Goal: Information Seeking & Learning: Check status

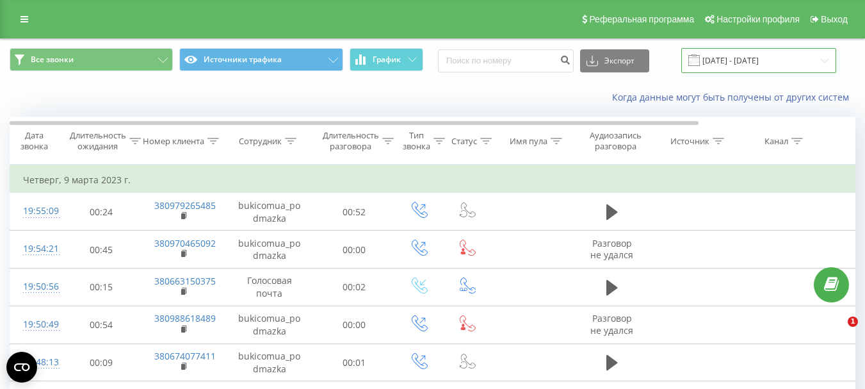
click at [743, 68] on input "[DATE] - [DATE]" at bounding box center [758, 60] width 155 height 25
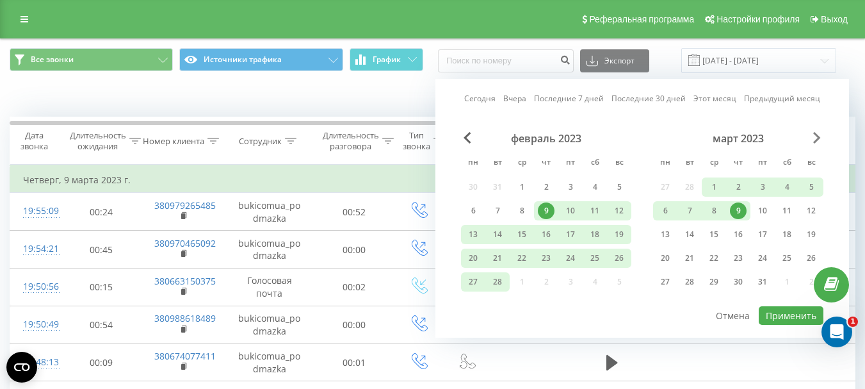
click at [816, 140] on span "В следующем месяце" at bounding box center [817, 138] width 8 height 12
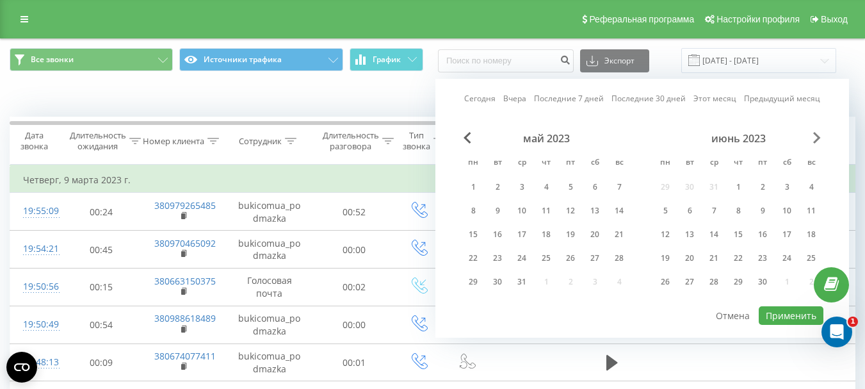
click at [816, 140] on span "В следующем месяце" at bounding box center [817, 138] width 8 height 12
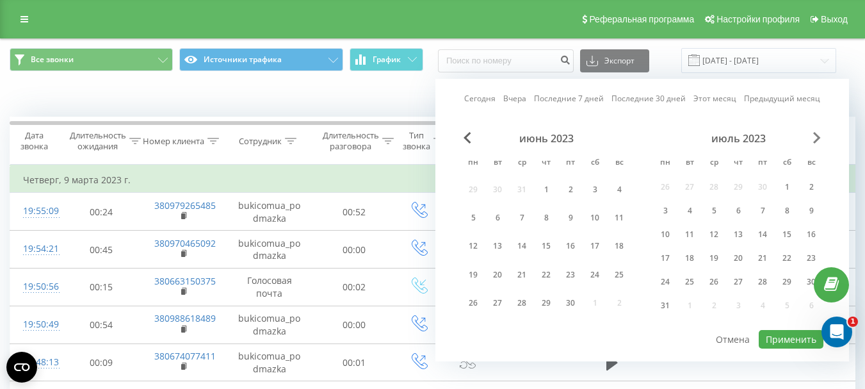
click at [816, 140] on span "В следующем месяце" at bounding box center [817, 138] width 8 height 12
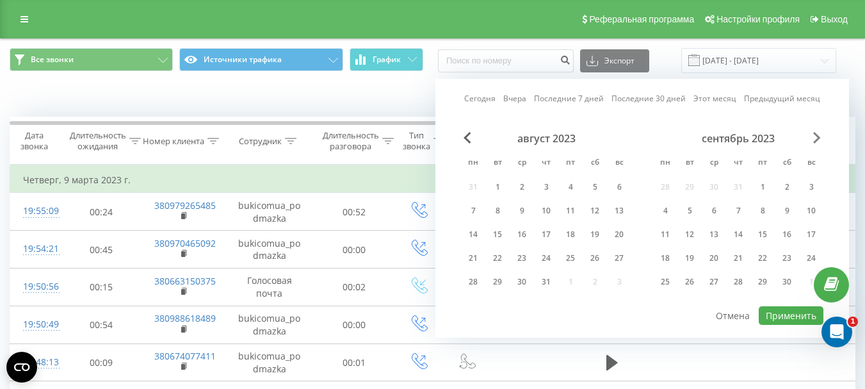
click at [816, 140] on span "В следующем месяце" at bounding box center [817, 138] width 8 height 12
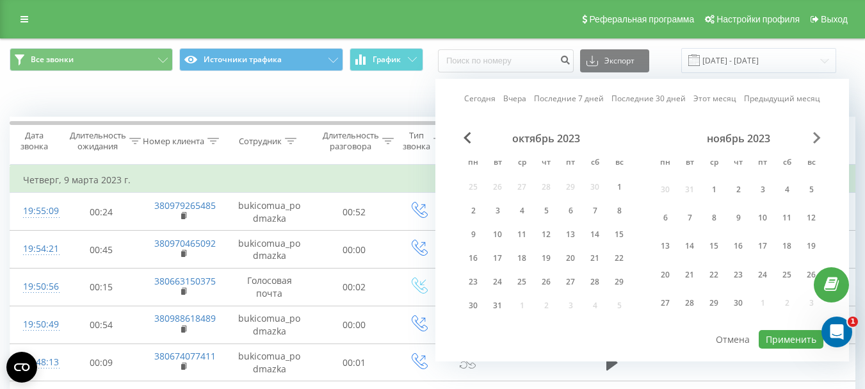
click at [816, 140] on span "В следующем месяце" at bounding box center [817, 138] width 8 height 12
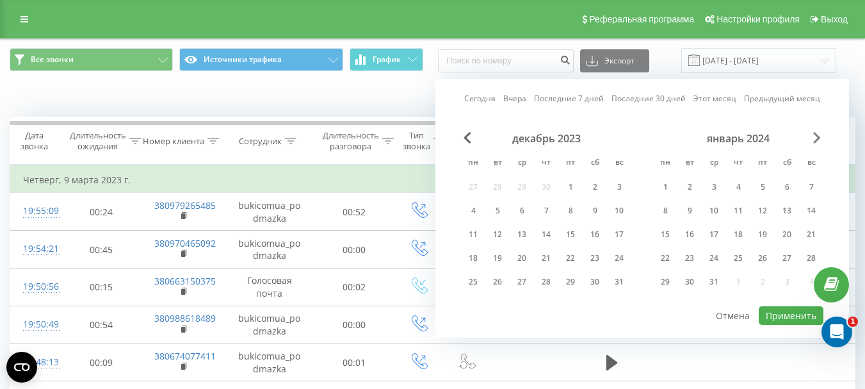
click at [816, 140] on span "В следующем месяце" at bounding box center [817, 138] width 8 height 12
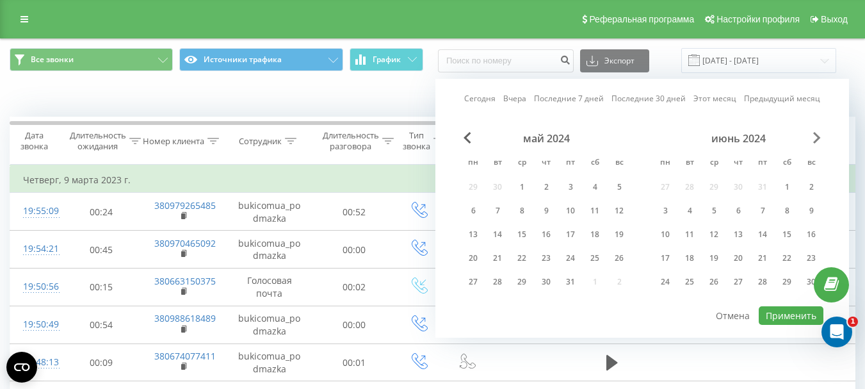
click at [816, 140] on span "В следующем месяце" at bounding box center [817, 138] width 8 height 12
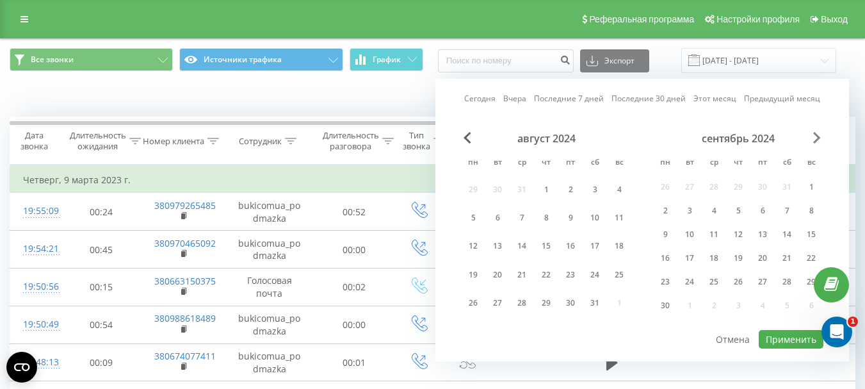
click at [816, 140] on span "В следующем месяце" at bounding box center [817, 138] width 8 height 12
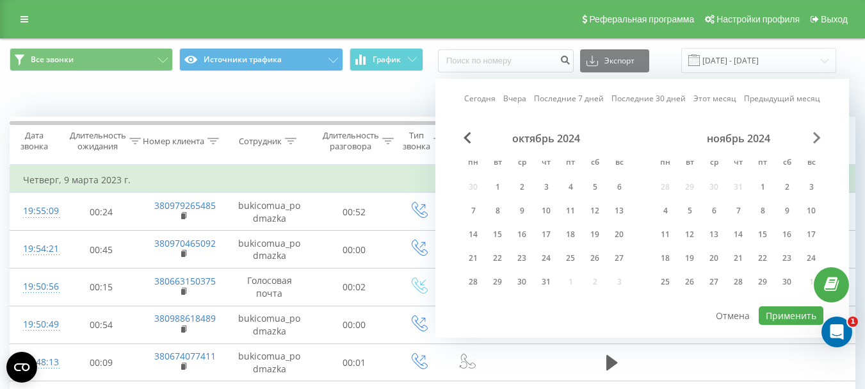
click at [816, 140] on span "В следующем месяце" at bounding box center [817, 138] width 8 height 12
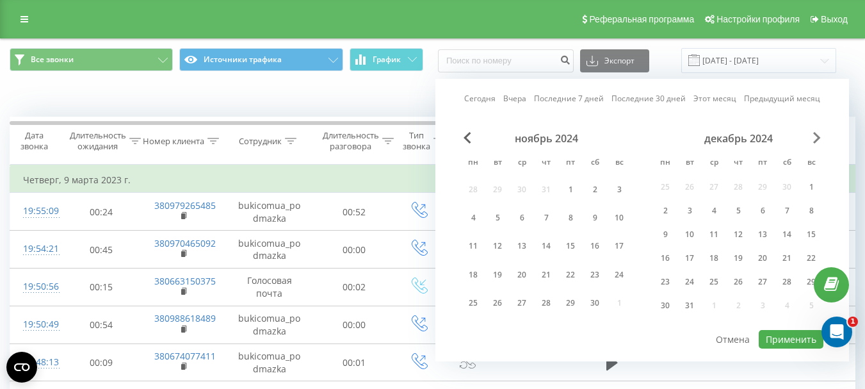
click at [816, 140] on span "В следующем месяце" at bounding box center [817, 138] width 8 height 12
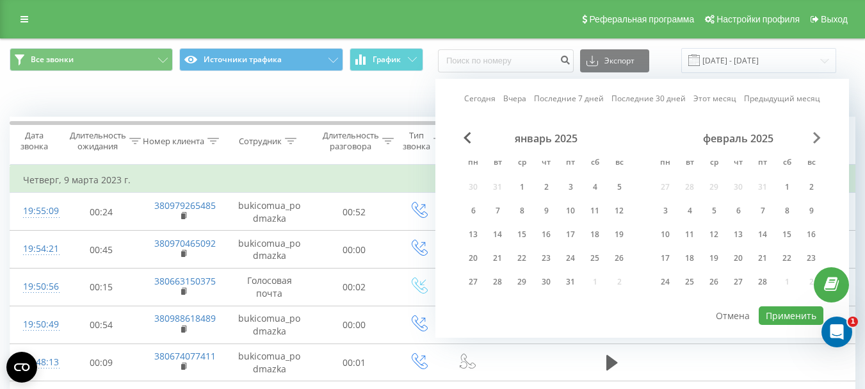
click at [816, 140] on span "В следующем месяце" at bounding box center [817, 138] width 8 height 12
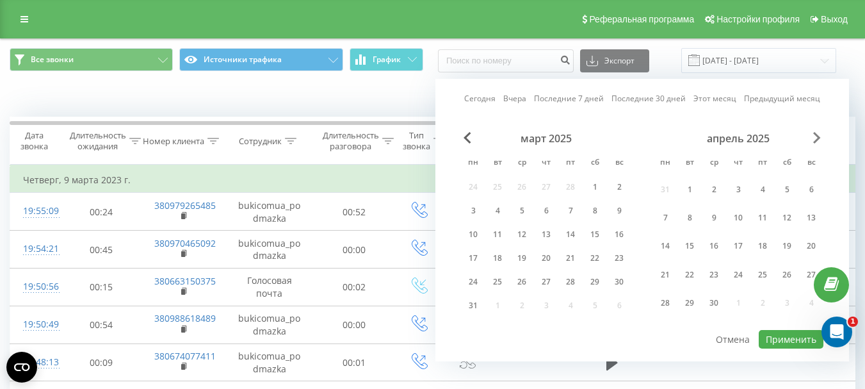
click at [816, 139] on span "В следующем месяце" at bounding box center [817, 138] width 8 height 12
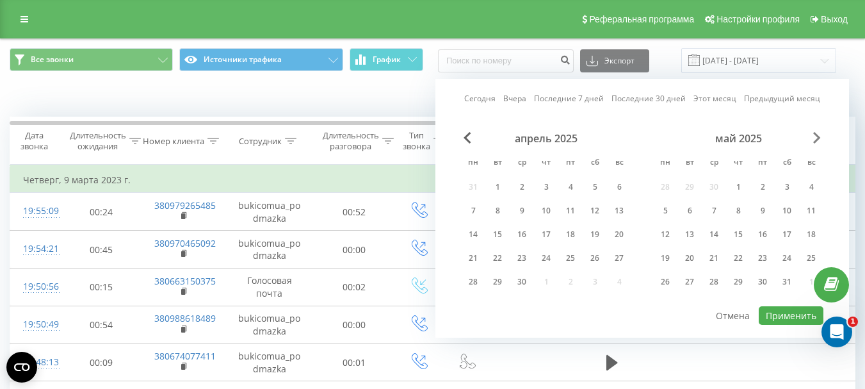
click at [816, 139] on span "В следующем месяце" at bounding box center [817, 138] width 8 height 12
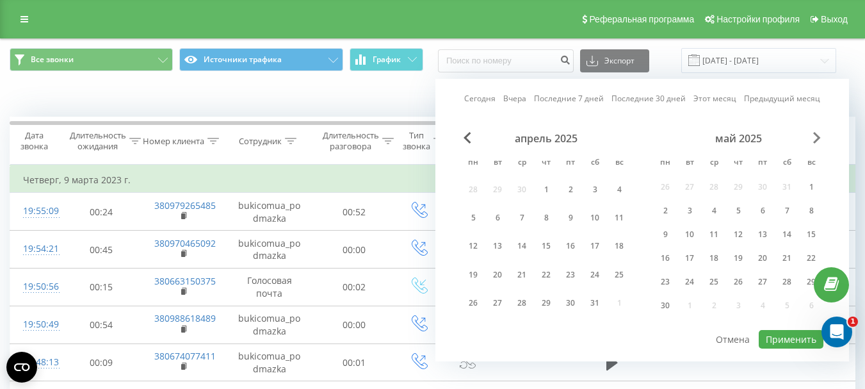
click at [815, 139] on span "В следующем месяце" at bounding box center [817, 138] width 8 height 12
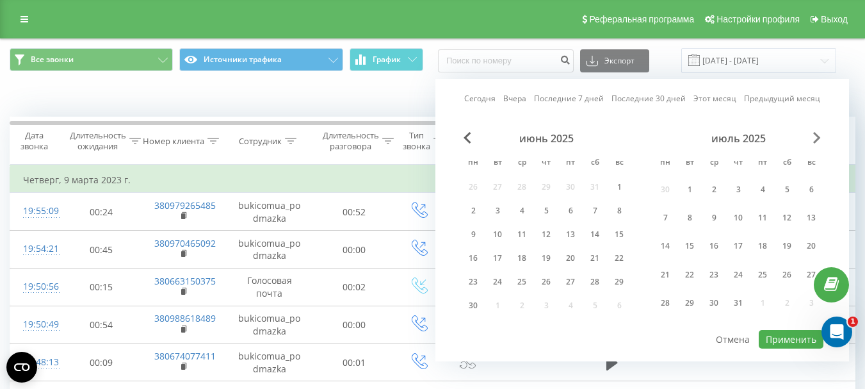
click at [814, 139] on span "В следующем месяце" at bounding box center [817, 138] width 8 height 12
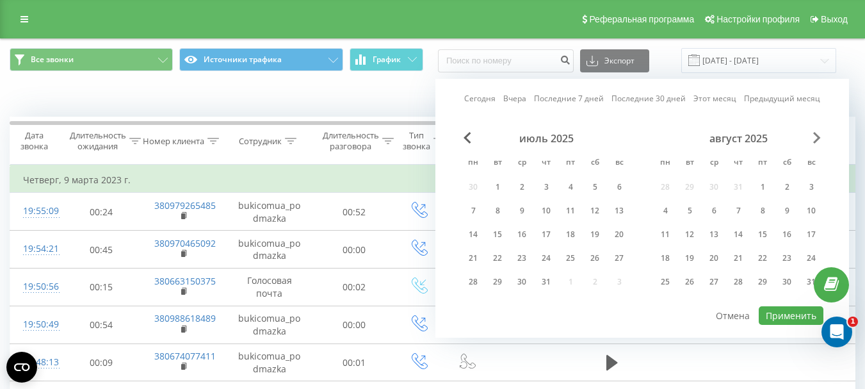
click at [814, 140] on span "В следующем месяце" at bounding box center [817, 138] width 8 height 12
click at [757, 234] on div "19" at bounding box center [762, 234] width 17 height 17
click at [784, 314] on font "Применить" at bounding box center [791, 315] width 51 height 12
type input "[DATE] - [DATE]"
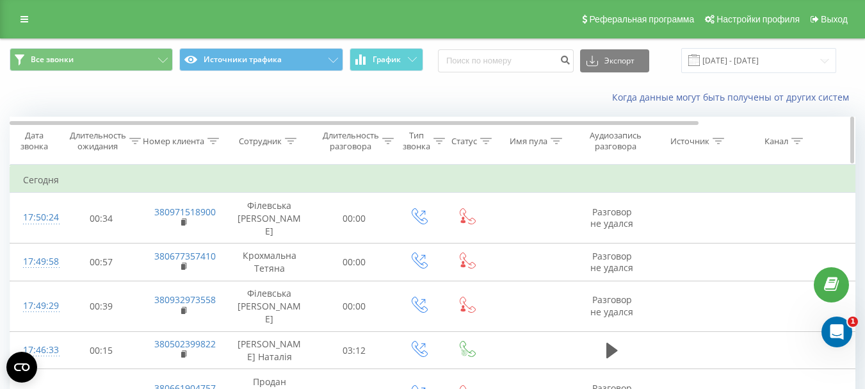
click at [285, 144] on div "Сотрудник" at bounding box center [268, 141] width 58 height 11
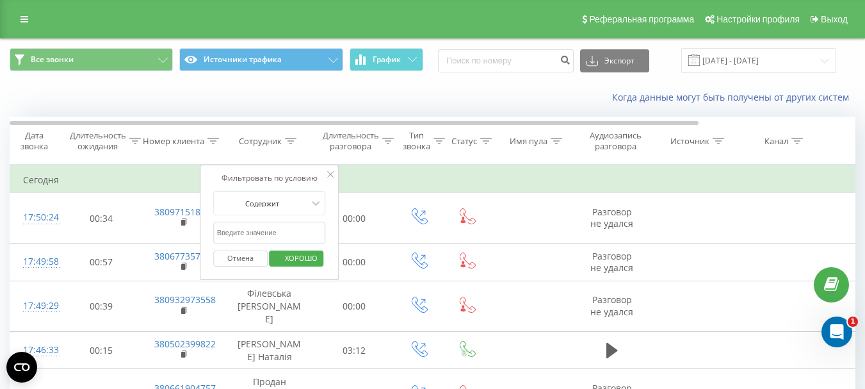
click at [266, 233] on input "text" at bounding box center [269, 233] width 113 height 22
type input "крохмальна"
click at [290, 261] on font "ХОРОШО" at bounding box center [301, 258] width 33 height 10
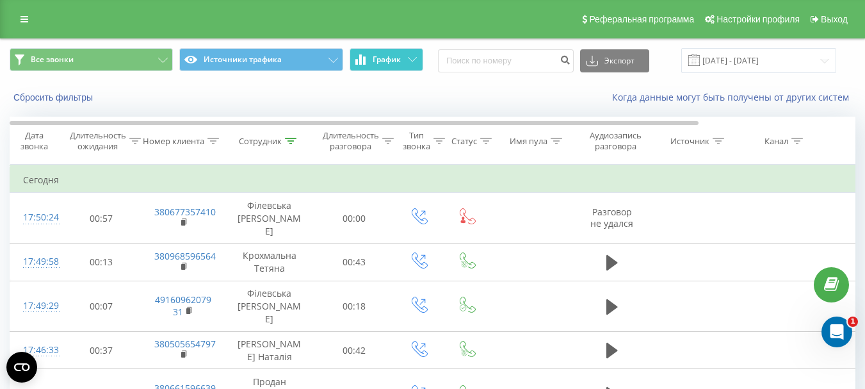
click at [401, 60] on button "График" at bounding box center [387, 59] width 74 height 23
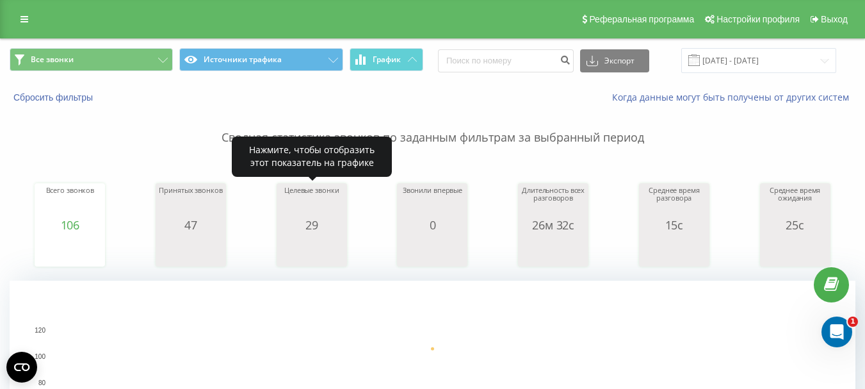
scroll to position [320, 0]
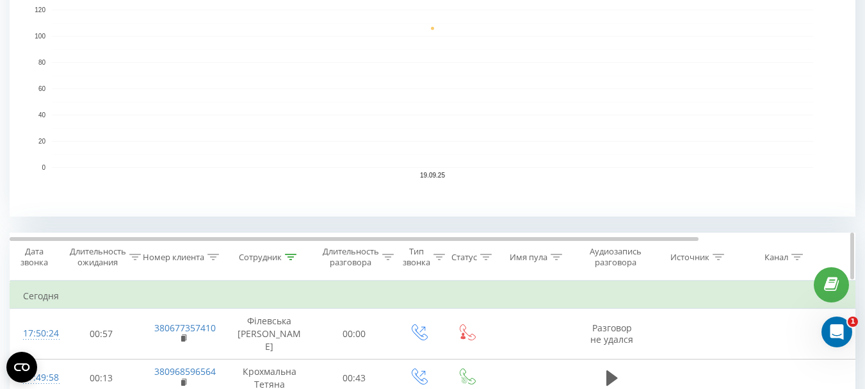
click at [293, 254] on icon at bounding box center [291, 257] width 12 height 6
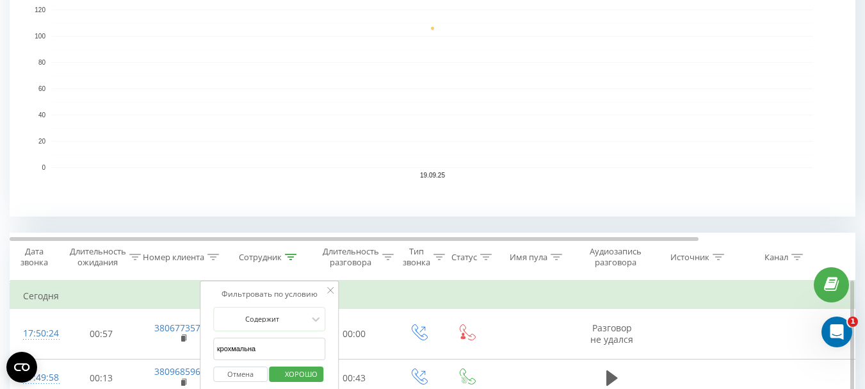
click at [275, 344] on input "крохмальна" at bounding box center [269, 348] width 113 height 22
type input "продан"
click at [289, 383] on span "ХОРОШО" at bounding box center [301, 374] width 58 height 20
